Goal: Task Accomplishment & Management: Complete application form

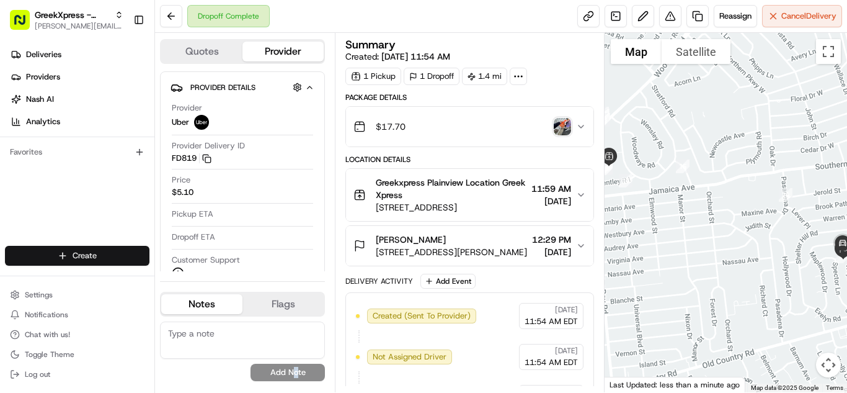
click at [66, 249] on html "GreekXpress - Plainview [EMAIL_ADDRESS][DOMAIN_NAME] Toggle Sidebar Deliveries …" at bounding box center [423, 196] width 847 height 393
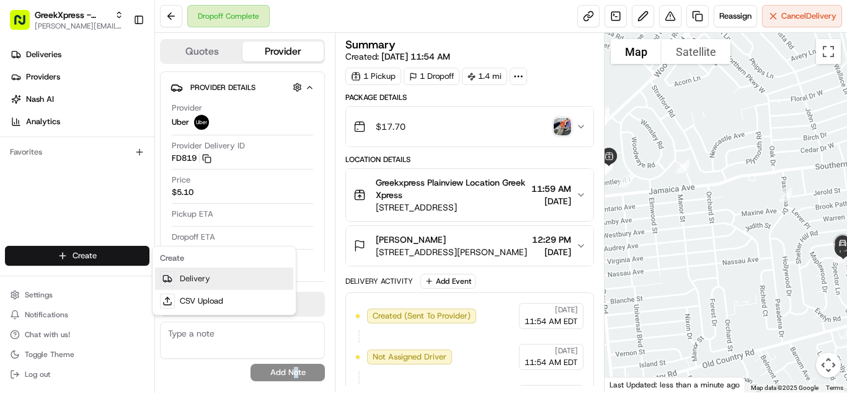
click at [242, 280] on link "Delivery" at bounding box center [224, 278] width 138 height 22
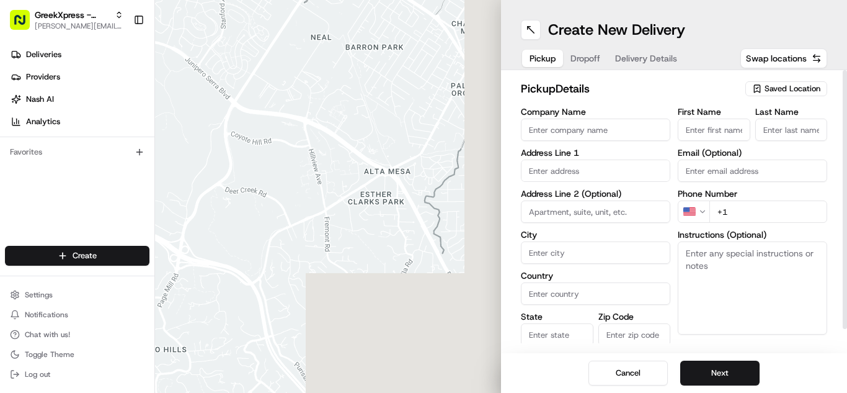
click at [763, 89] on div "Saved Location" at bounding box center [787, 88] width 82 height 15
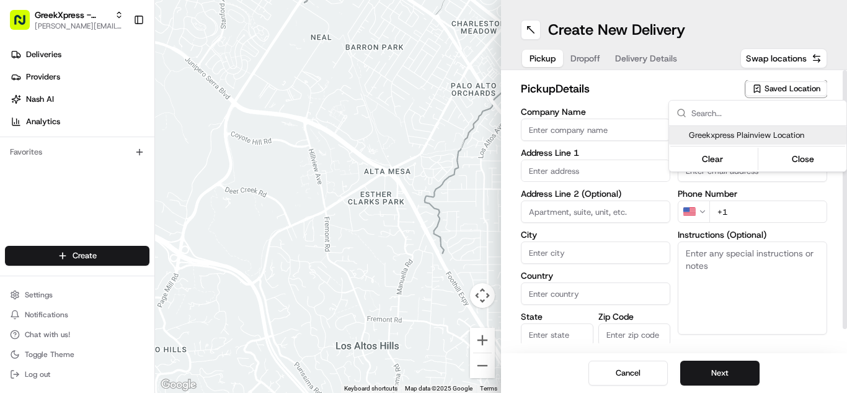
click at [751, 132] on span "Greekxpress Plainview Location" at bounding box center [765, 135] width 153 height 11
type input "Greekxpress Plainview Location"
type input "[STREET_ADDRESS]"
type input "Plainview"
type input "US"
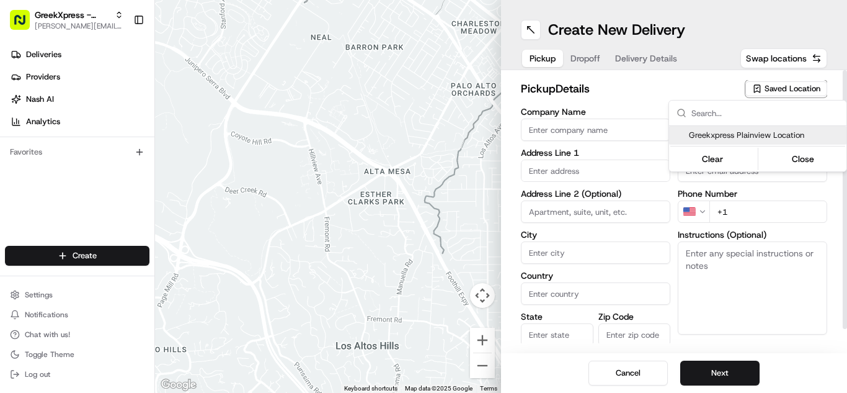
type input "NY"
type input "11803"
type input "Greek"
type input "Xpress"
type input "[PHONE_NUMBER]"
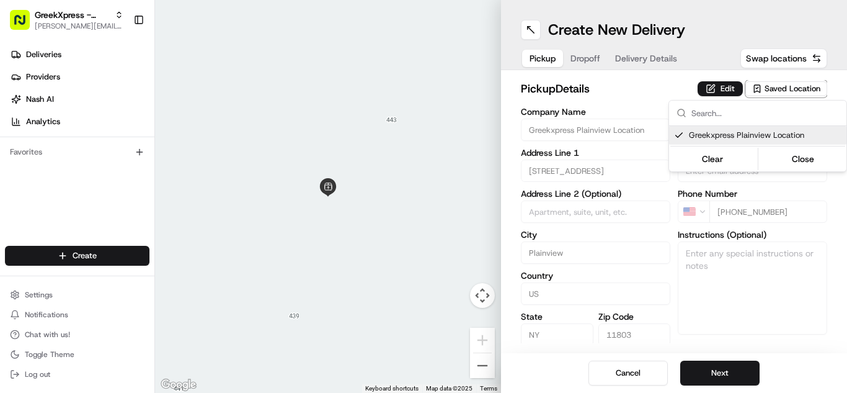
click at [712, 365] on html "GreekXpress - Plainview [EMAIL_ADDRESS][DOMAIN_NAME] Toggle Sidebar Deliveries …" at bounding box center [423, 196] width 847 height 393
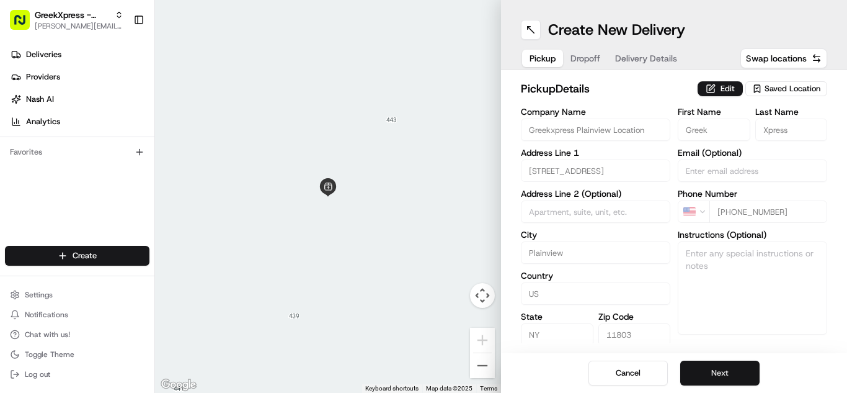
click at [710, 376] on button "Next" at bounding box center [720, 372] width 79 height 25
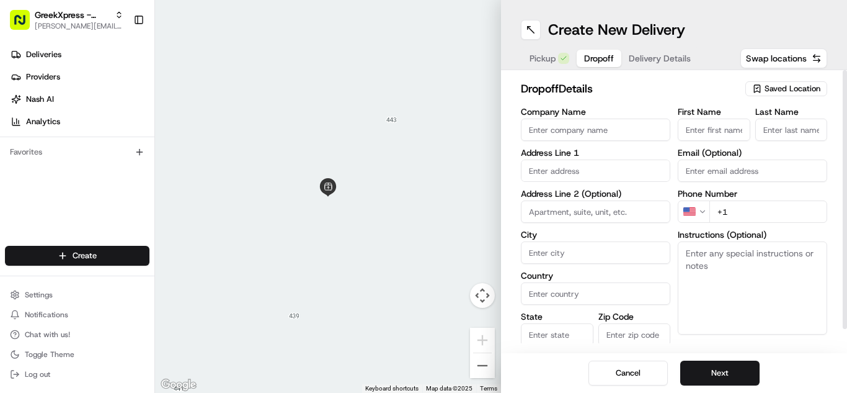
click at [732, 128] on input "First Name" at bounding box center [714, 129] width 73 height 22
type input "[PERSON_NAME]"
click at [811, 123] on input "Last Name" at bounding box center [792, 129] width 73 height 22
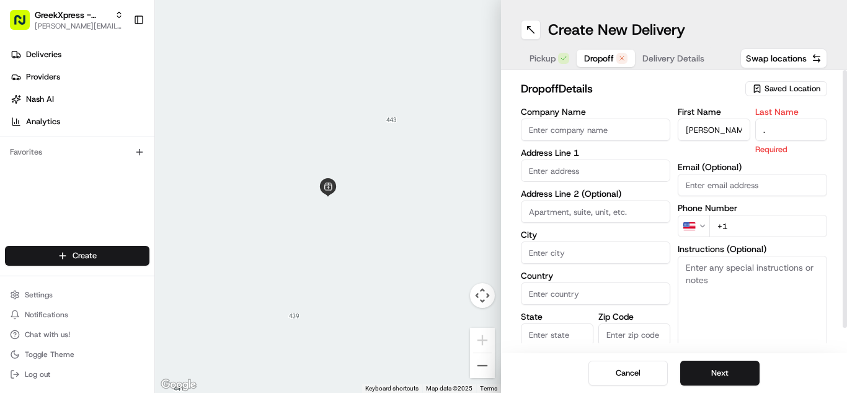
type input "."
click at [600, 174] on input "text" at bounding box center [596, 170] width 150 height 22
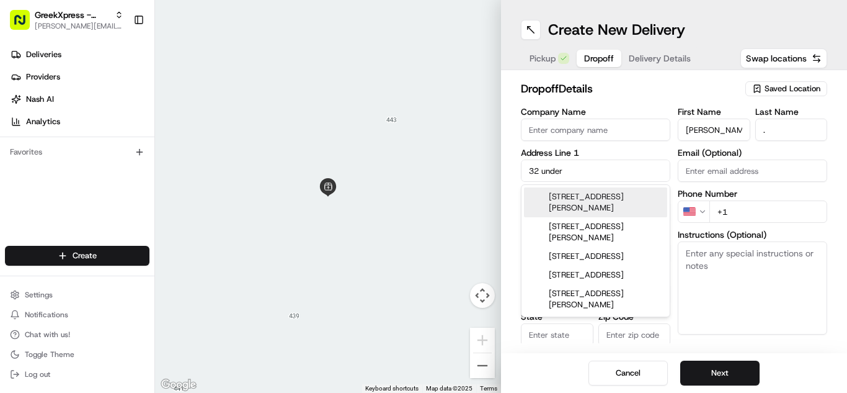
click at [555, 189] on div "[STREET_ADDRESS][PERSON_NAME]" at bounding box center [595, 202] width 143 height 30
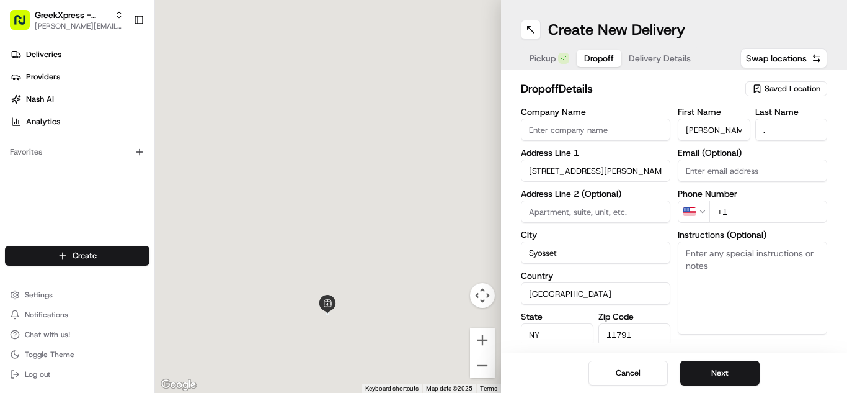
type input "[STREET_ADDRESS][PERSON_NAME]"
type input "Syosset"
type input "[GEOGRAPHIC_DATA]"
type input "NY"
type input "11791"
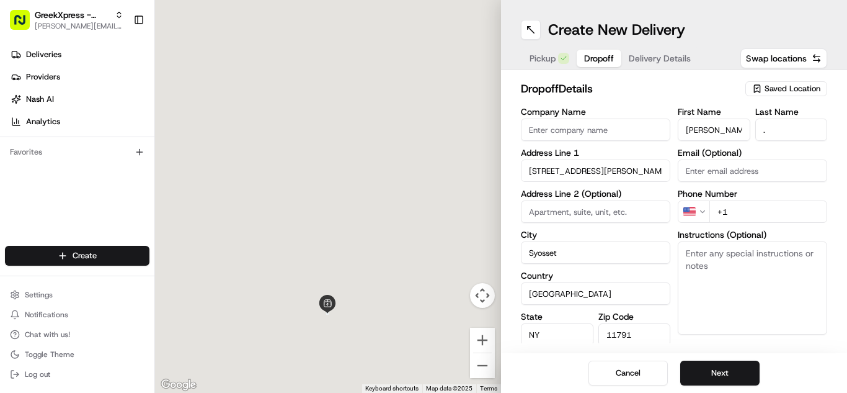
type input "[STREET_ADDRESS][PERSON_NAME]"
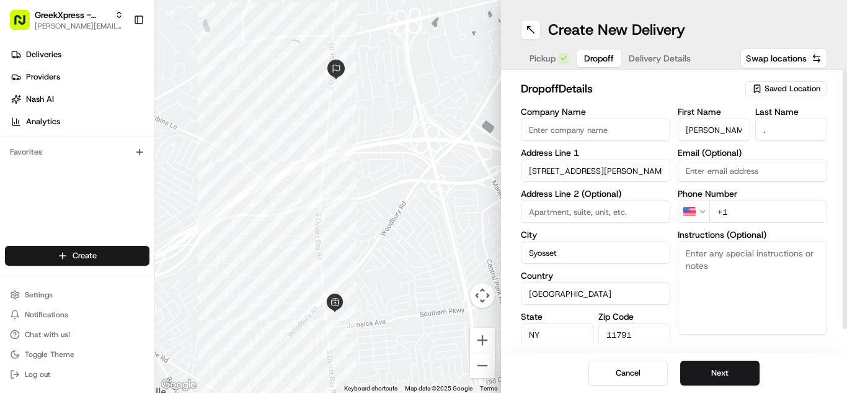
click at [748, 212] on input "+1" at bounding box center [769, 211] width 118 height 22
type input "[PHONE_NUMBER]"
click at [770, 347] on div "dropoff Details Saved Location Company Name Address Line [GEOGRAPHIC_DATA][PERS…" at bounding box center [674, 211] width 346 height 283
click at [753, 319] on textarea "Instructions (Optional)" at bounding box center [753, 287] width 150 height 93
paste textarea "PLEASE HAND FOOD DIRECTLY TO CUSTOMER, DO NOT LEAVE IT OUTSIDE, THANK YOU!!"
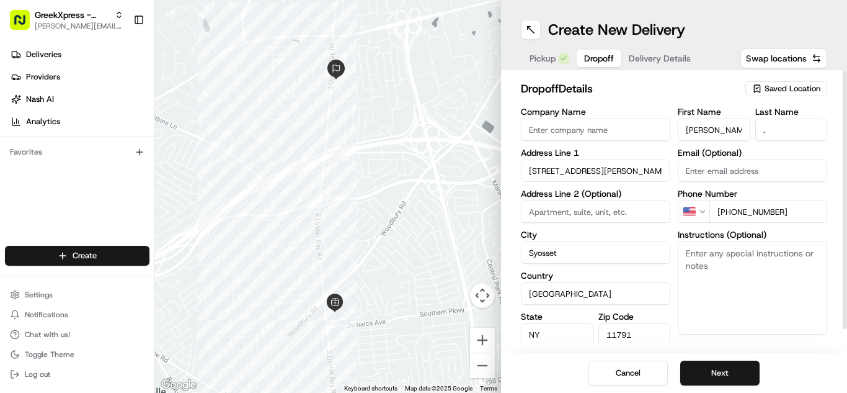
type textarea "PLEASE HAND FOOD DIRECTLY TO CUSTOMER, DO NOT LEAVE IT OUTSIDE, THANK YOU!!"
click at [736, 368] on button "Next" at bounding box center [720, 372] width 79 height 25
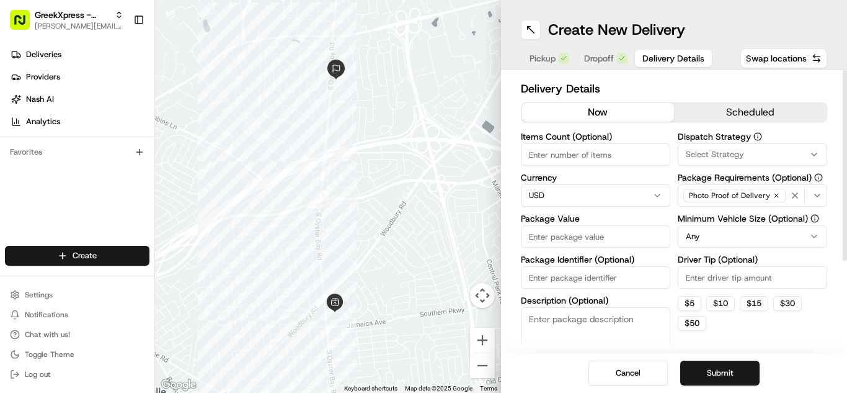
click at [592, 236] on input "Package Value" at bounding box center [596, 236] width 150 height 22
type input "133.65"
click at [708, 369] on button "Submit" at bounding box center [720, 372] width 79 height 25
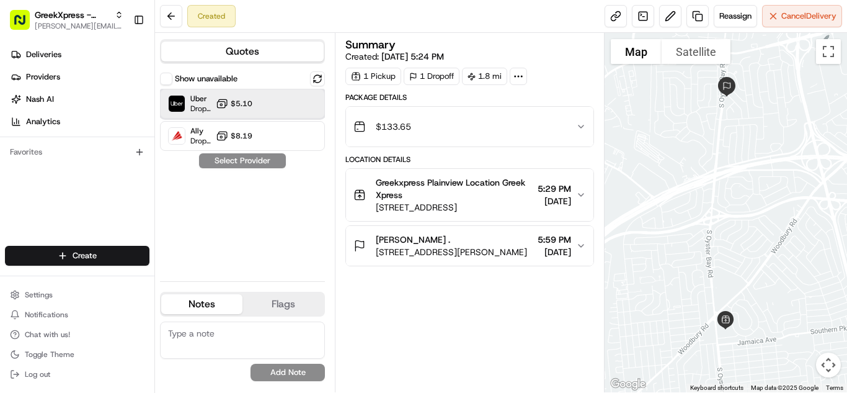
click at [263, 105] on div "Uber Dropoff ETA 16 minutes $5.10" at bounding box center [242, 104] width 165 height 30
click at [256, 160] on button "Assign Provider" at bounding box center [243, 160] width 88 height 15
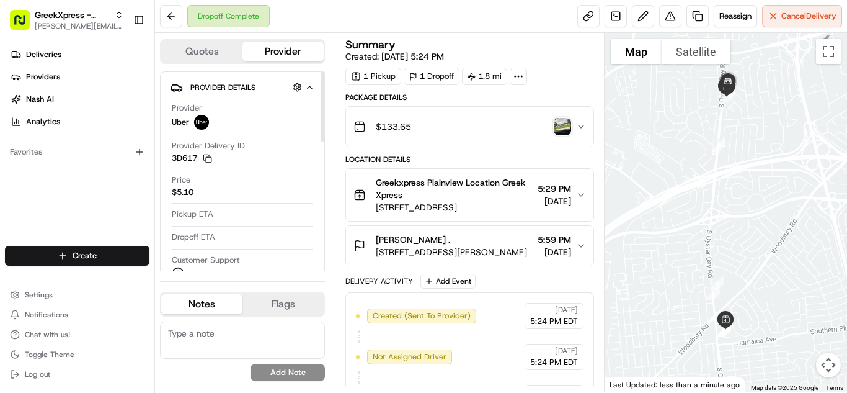
click at [270, 187] on div "Price $5.10" at bounding box center [242, 186] width 141 height 24
click at [86, 246] on html "GreekXpress - Plainview [EMAIL_ADDRESS][DOMAIN_NAME] Toggle Sidebar Deliveries …" at bounding box center [423, 196] width 847 height 393
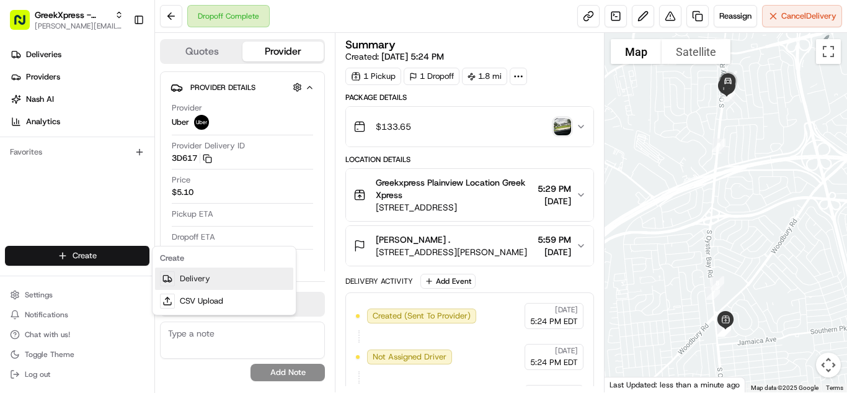
click at [177, 275] on link "Delivery" at bounding box center [224, 278] width 138 height 22
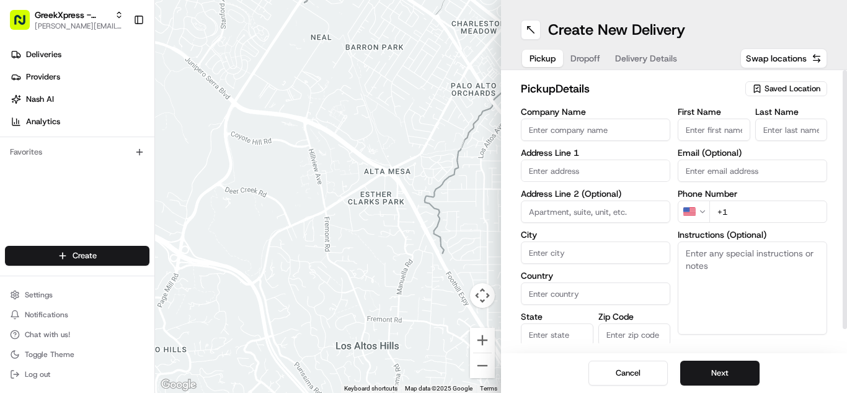
click at [779, 86] on span "Saved Location" at bounding box center [793, 88] width 56 height 11
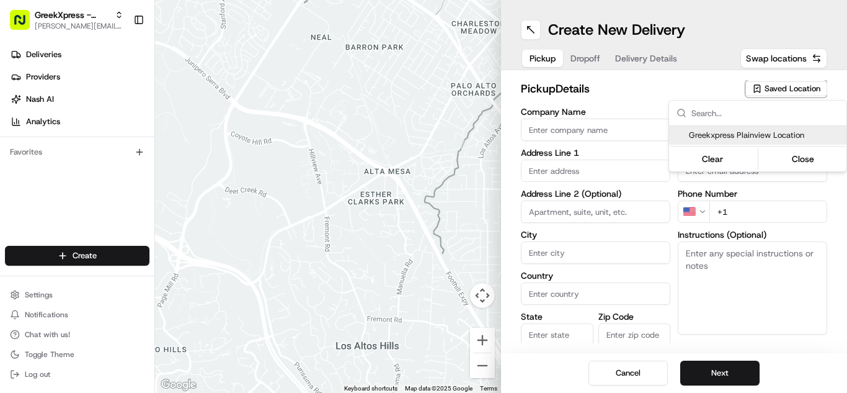
drag, startPoint x: 713, startPoint y: 131, endPoint x: 723, endPoint y: 298, distance: 167.1
click at [713, 131] on span "Greekxpress Plainview Location" at bounding box center [765, 135] width 153 height 11
type input "Greekxpress Plainview Location"
type input "[STREET_ADDRESS]"
type input "Plainview"
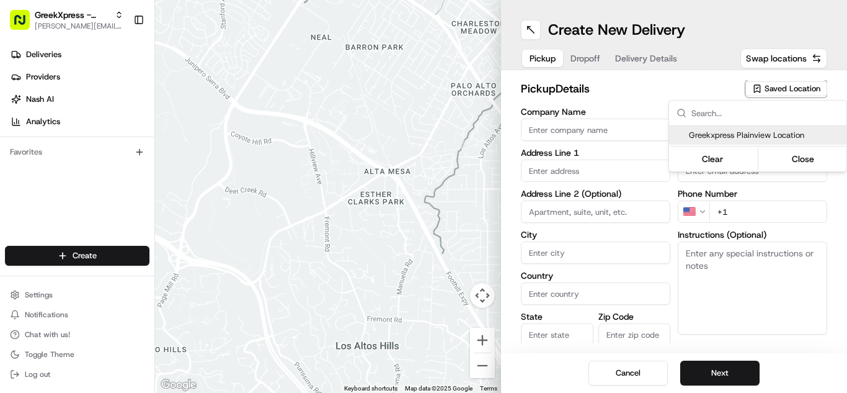
type input "US"
type input "NY"
type input "11803"
type input "Greek"
type input "Xpress"
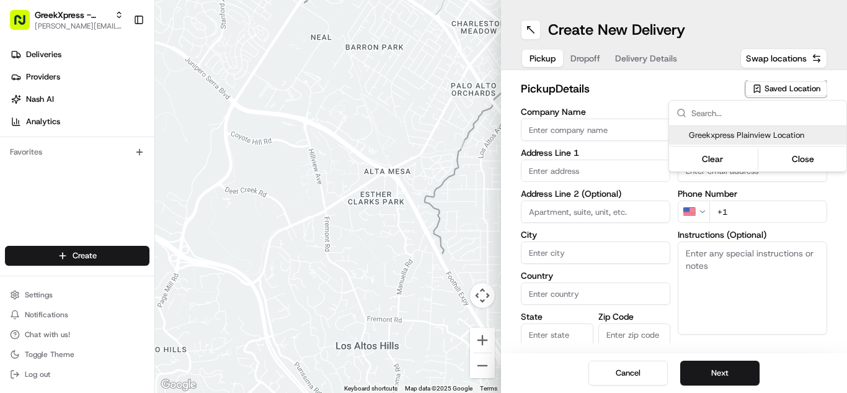
type input "[PHONE_NUMBER]"
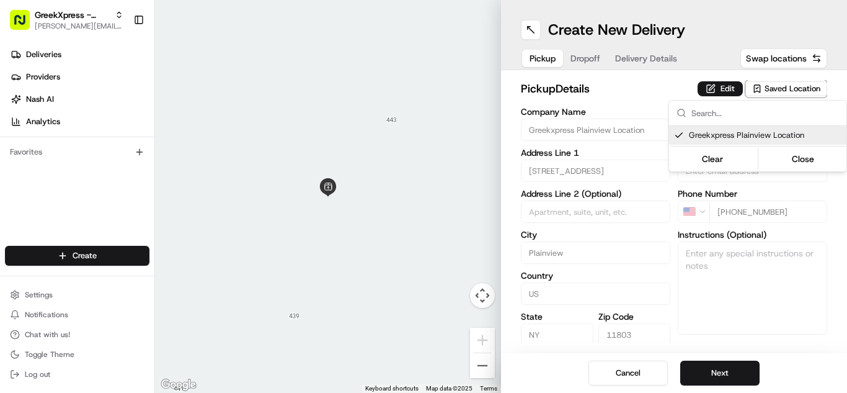
click at [733, 371] on html "GreekXpress - Plainview [EMAIL_ADDRESS][DOMAIN_NAME] Toggle Sidebar Deliveries …" at bounding box center [423, 196] width 847 height 393
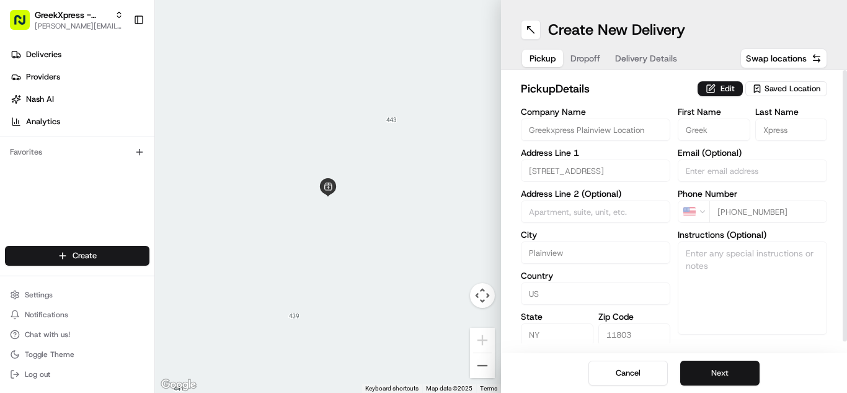
click at [723, 370] on button "Next" at bounding box center [720, 372] width 79 height 25
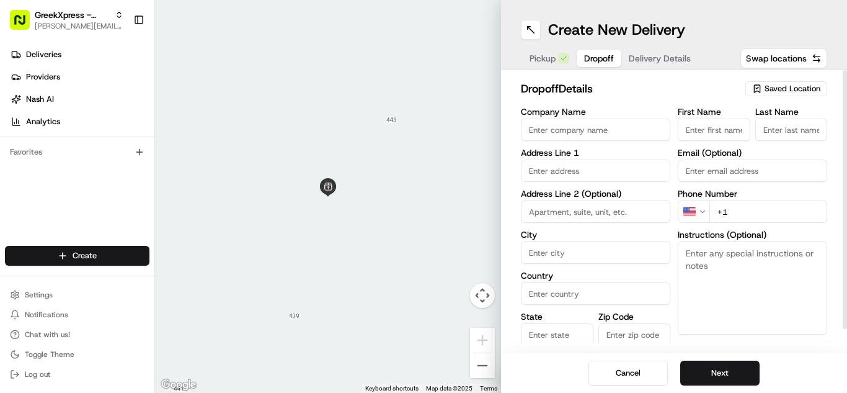
click at [699, 133] on input "First Name" at bounding box center [714, 129] width 73 height 22
type input "[PERSON_NAME]"
click at [728, 304] on textarea "Instructions (Optional)" at bounding box center [753, 287] width 150 height 93
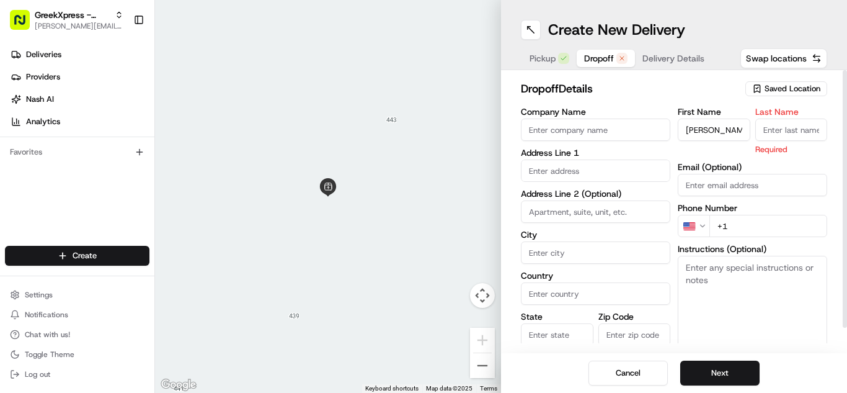
click at [746, 270] on textarea "Instructions (Optional)" at bounding box center [753, 302] width 150 height 93
paste textarea "PLEASE HAND FOOD DIRECTLY TO CUSTOMER, DO NOT LEAVE IT OUTSIDE, THANK YOU!!"
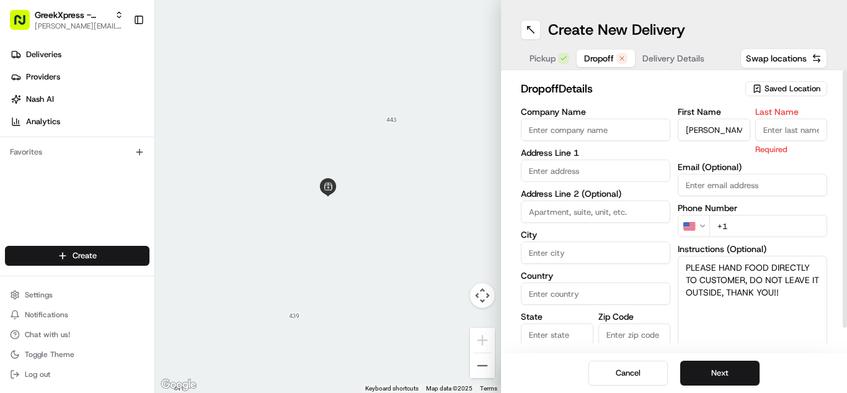
type textarea "PLEASE HAND FOOD DIRECTLY TO CUSTOMER, DO NOT LEAVE IT OUTSIDE, THANK YOU!!"
click at [779, 138] on input "Last Name" at bounding box center [792, 129] width 73 height 22
type input "e"
click at [638, 173] on input "text" at bounding box center [596, 170] width 150 height 22
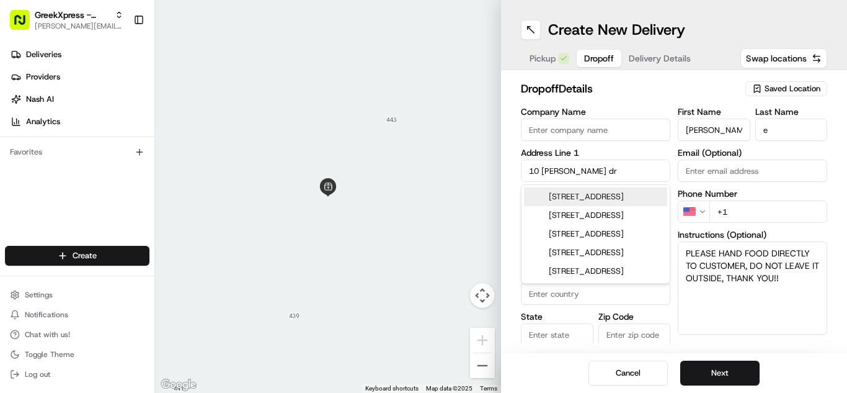
click at [607, 192] on div "[STREET_ADDRESS]" at bounding box center [595, 196] width 143 height 19
type input "[STREET_ADDRESS]"
type input "Jericho"
type input "[GEOGRAPHIC_DATA]"
type input "NY"
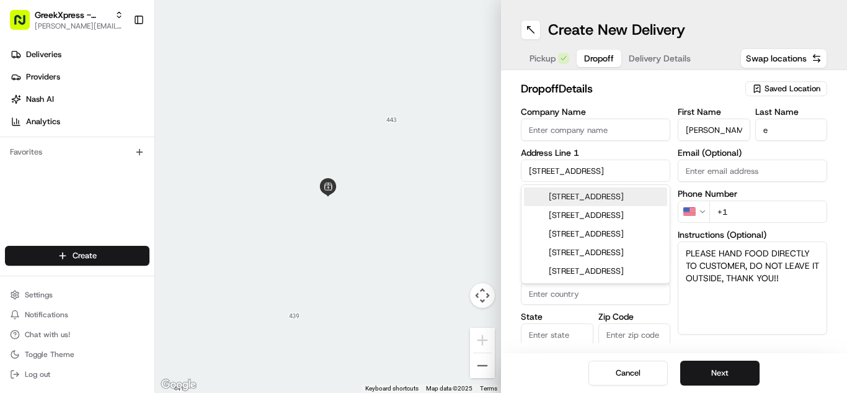
type input "11753"
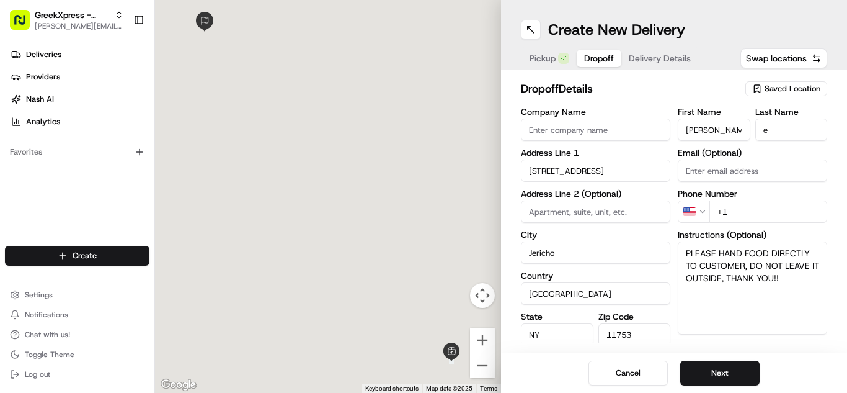
type input "[STREET_ADDRESS]"
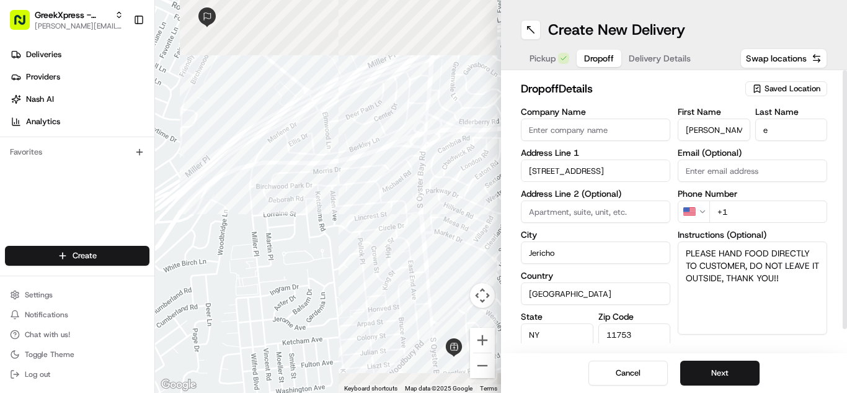
click at [744, 212] on input "+1" at bounding box center [769, 211] width 118 height 22
type input "[PHONE_NUMBER]"
click at [803, 281] on textarea "PLEASE HAND FOOD DIRECTLY TO CUSTOMER, DO NOT LEAVE IT OUTSIDE, THANK YOU!!" at bounding box center [753, 287] width 150 height 93
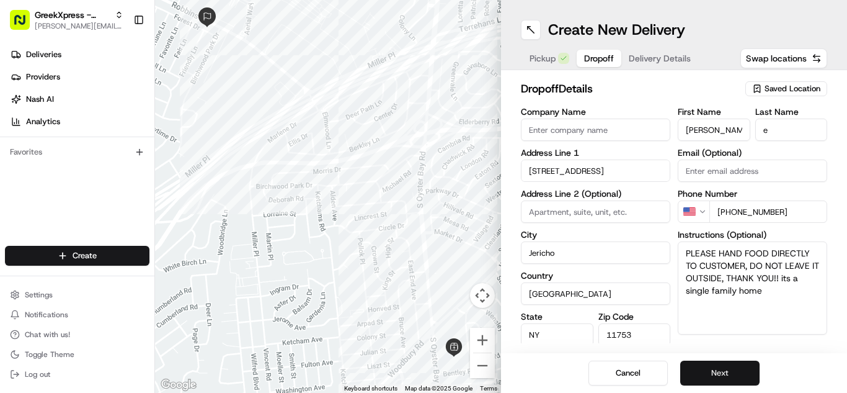
type textarea "PLEASE HAND FOOD DIRECTLY TO CUSTOMER, DO NOT LEAVE IT OUTSIDE, THANK YOU!! its…"
click at [718, 369] on button "Next" at bounding box center [720, 372] width 79 height 25
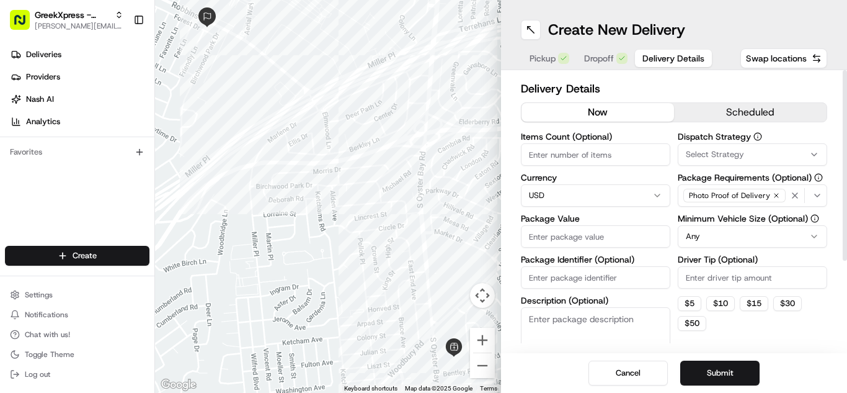
click at [733, 267] on input "Driver Tip (Optional)" at bounding box center [753, 277] width 150 height 22
type input "6.14"
click at [572, 255] on label "Package Identifier (Optional)" at bounding box center [596, 259] width 150 height 9
click at [572, 266] on input "Package Identifier (Optional)" at bounding box center [596, 277] width 150 height 22
click at [576, 234] on input "Package Value" at bounding box center [596, 236] width 150 height 22
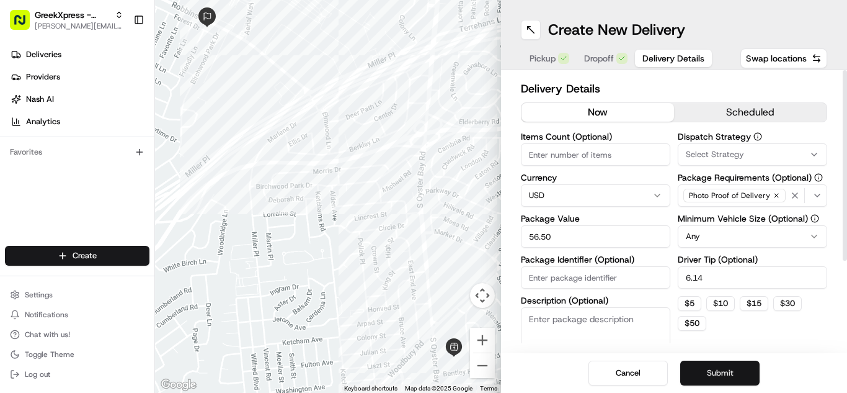
type input "56.50"
click at [712, 367] on button "Submit" at bounding box center [720, 372] width 79 height 25
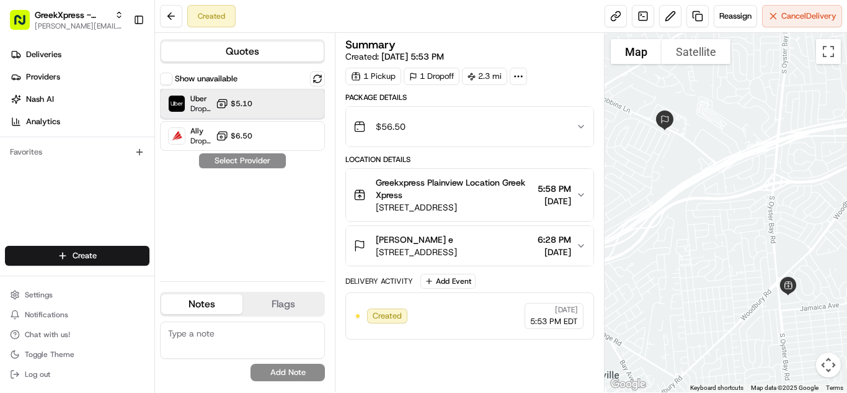
click at [213, 109] on div "Uber Dropoff ETA 20 minutes $5.10" at bounding box center [242, 104] width 165 height 30
click at [234, 153] on button "Assign Provider" at bounding box center [243, 160] width 88 height 15
